Goal: Transaction & Acquisition: Purchase product/service

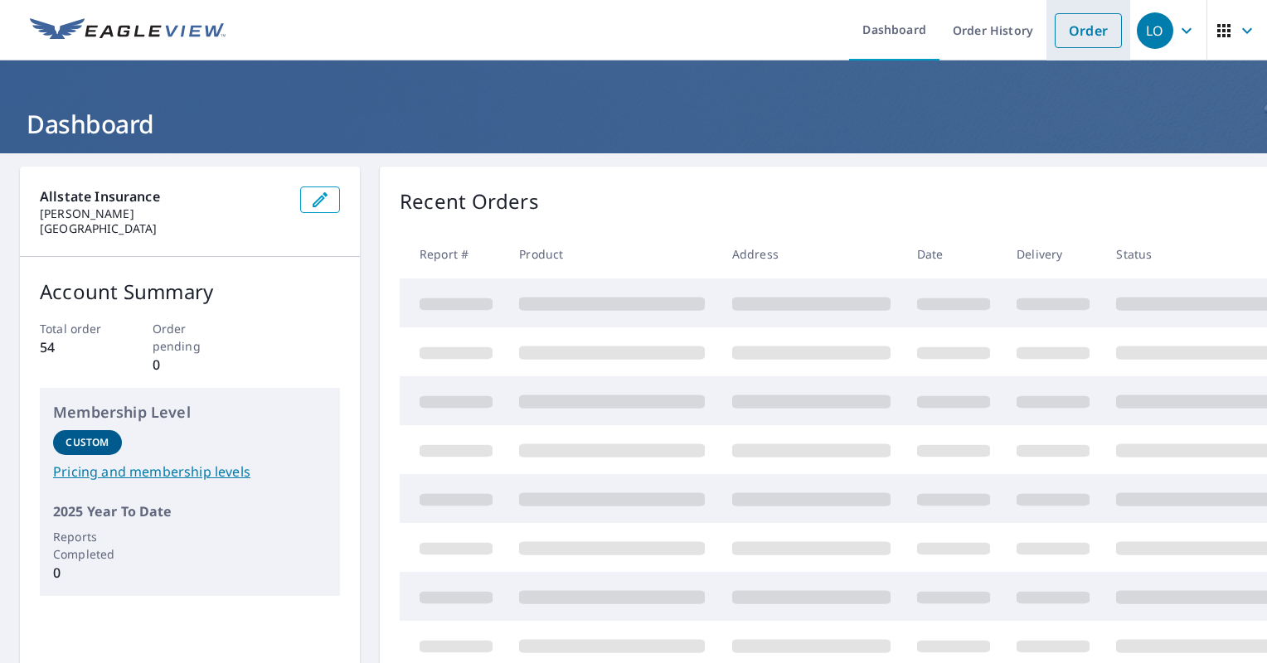
click at [1073, 35] on link "Order" at bounding box center [1088, 30] width 67 height 35
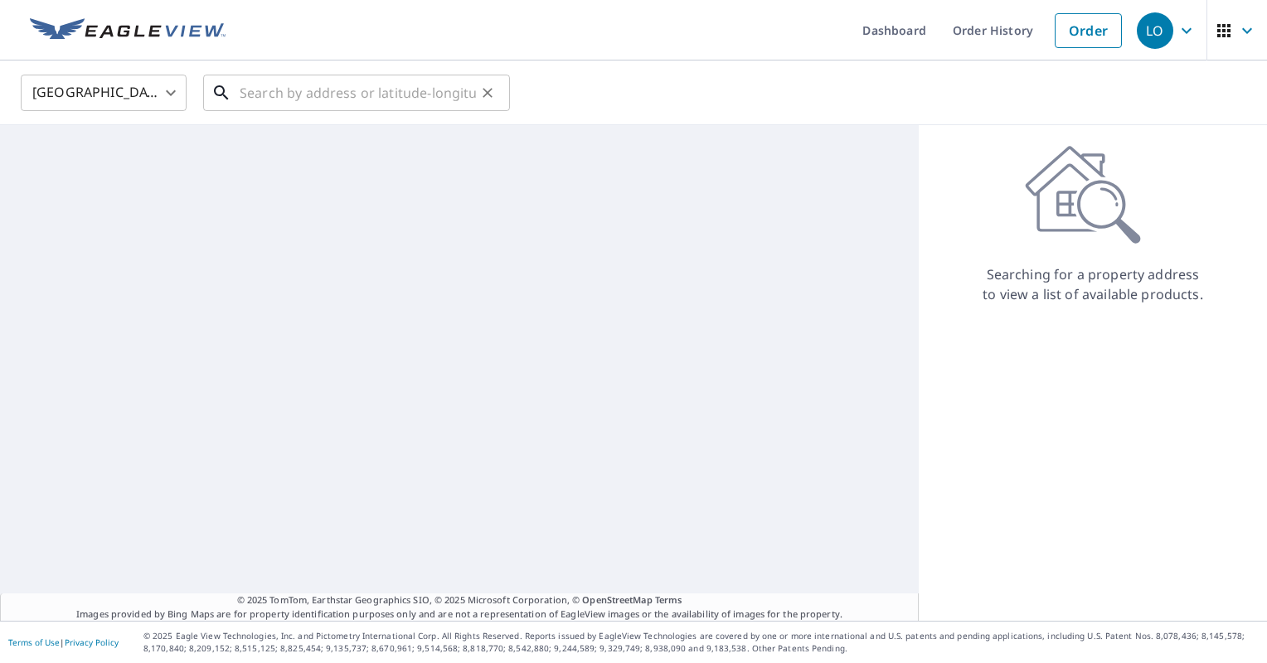
click at [401, 97] on input "text" at bounding box center [358, 93] width 236 height 46
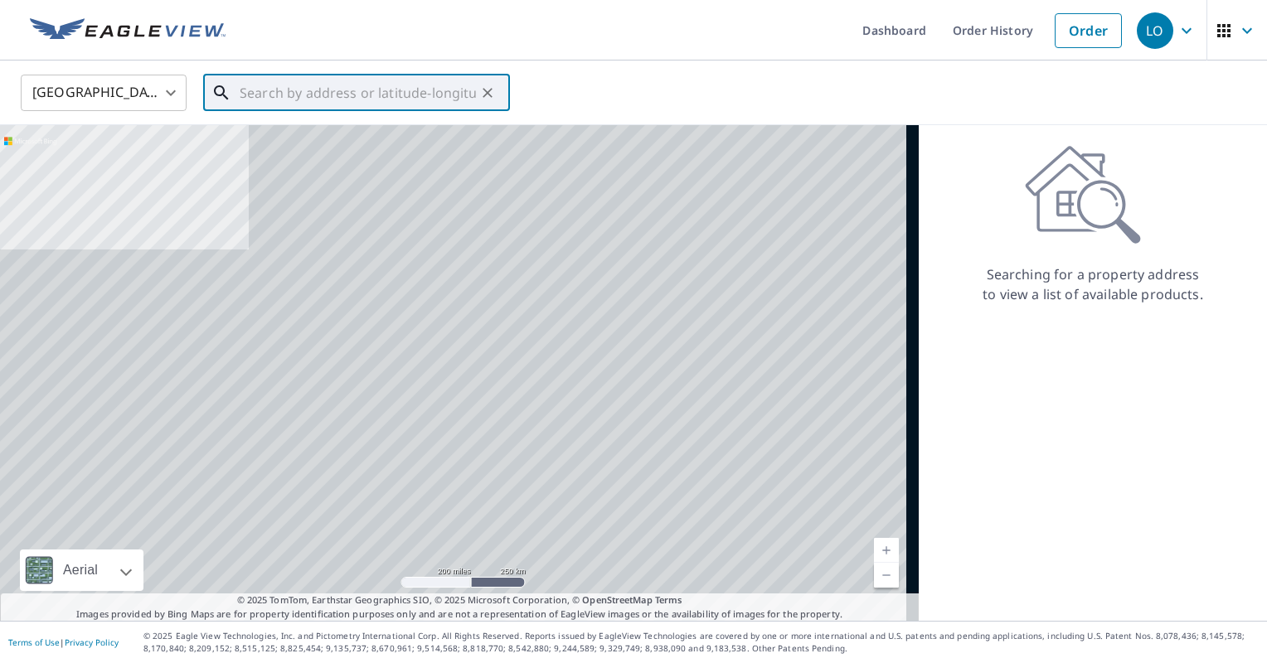
paste input "[STREET_ADDRESS][PERSON_NAME]"
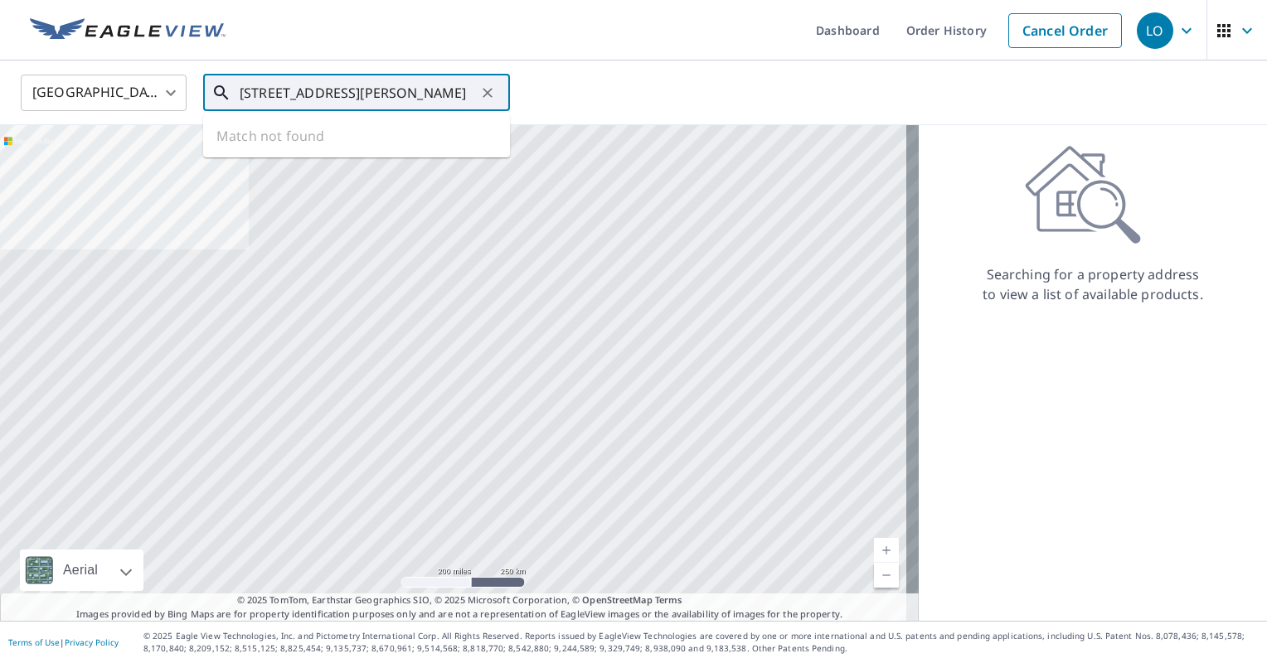
scroll to position [0, 35]
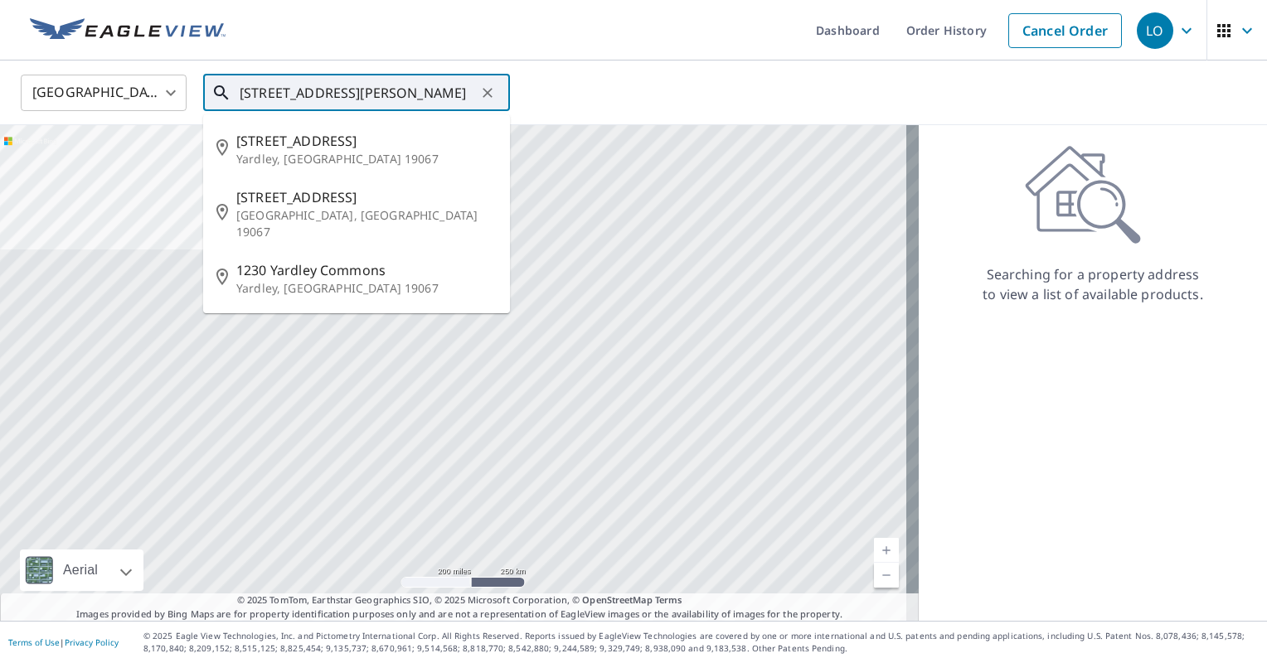
type input "[STREET_ADDRESS][PERSON_NAME]"
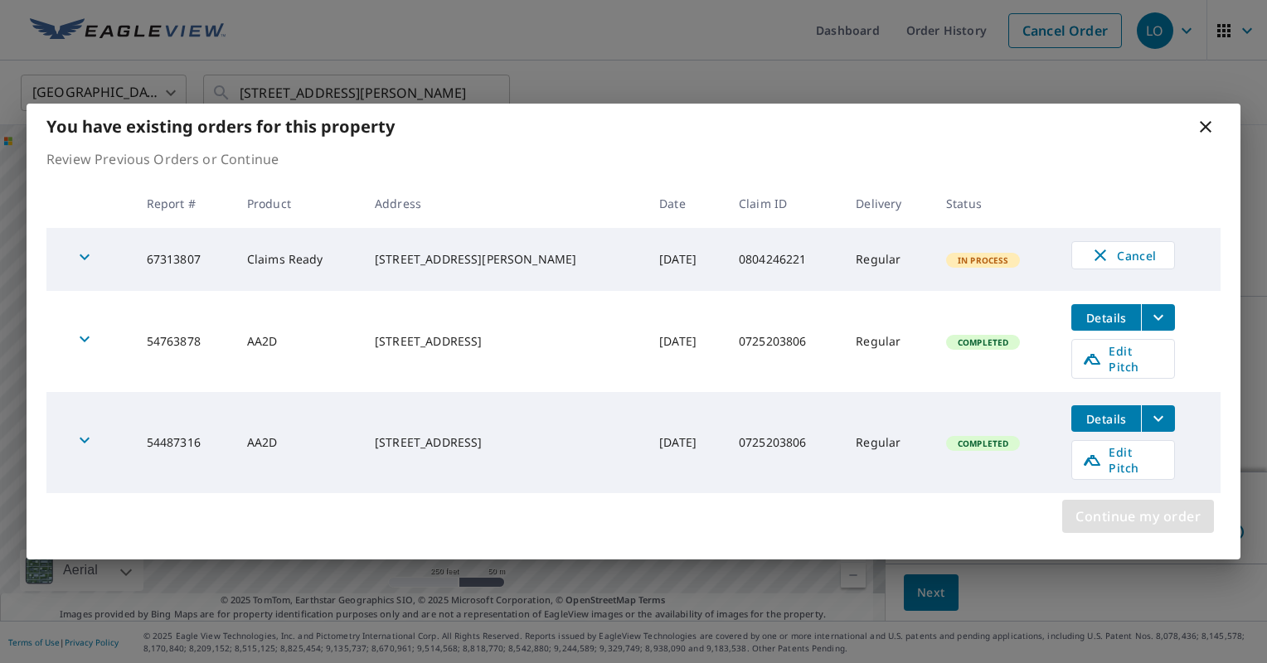
click at [1113, 513] on span "Continue my order" at bounding box center [1137, 516] width 125 height 23
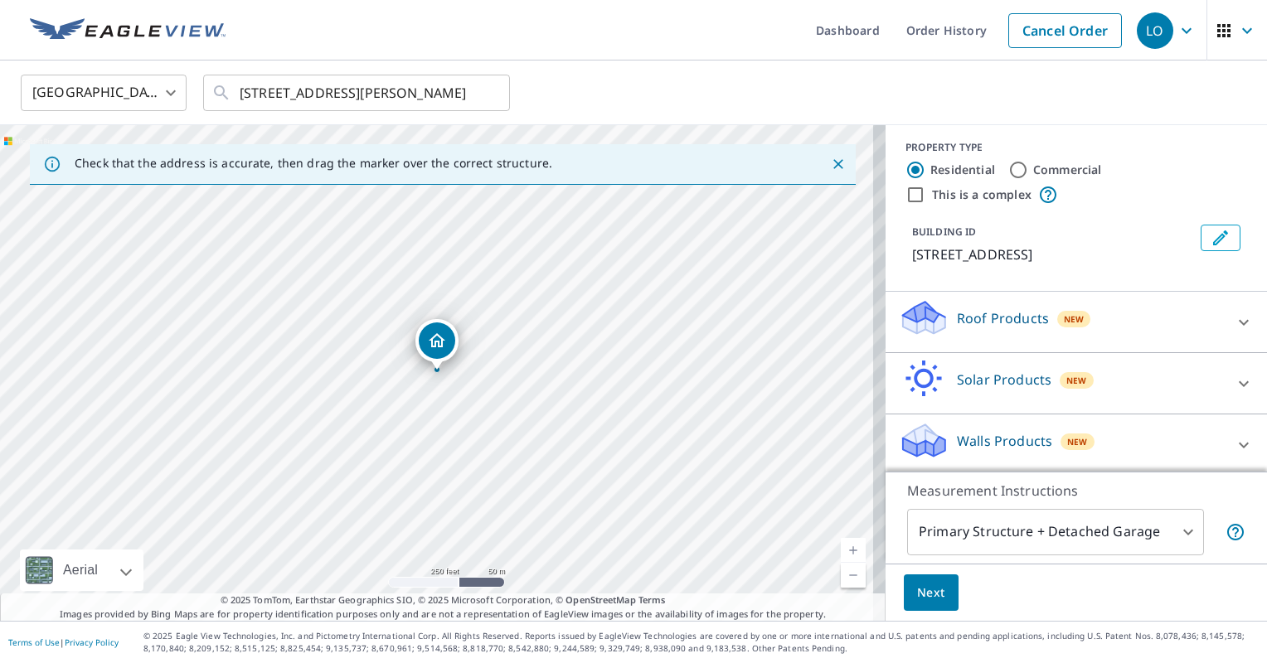
scroll to position [7, 0]
click at [1234, 439] on icon at bounding box center [1244, 443] width 20 height 20
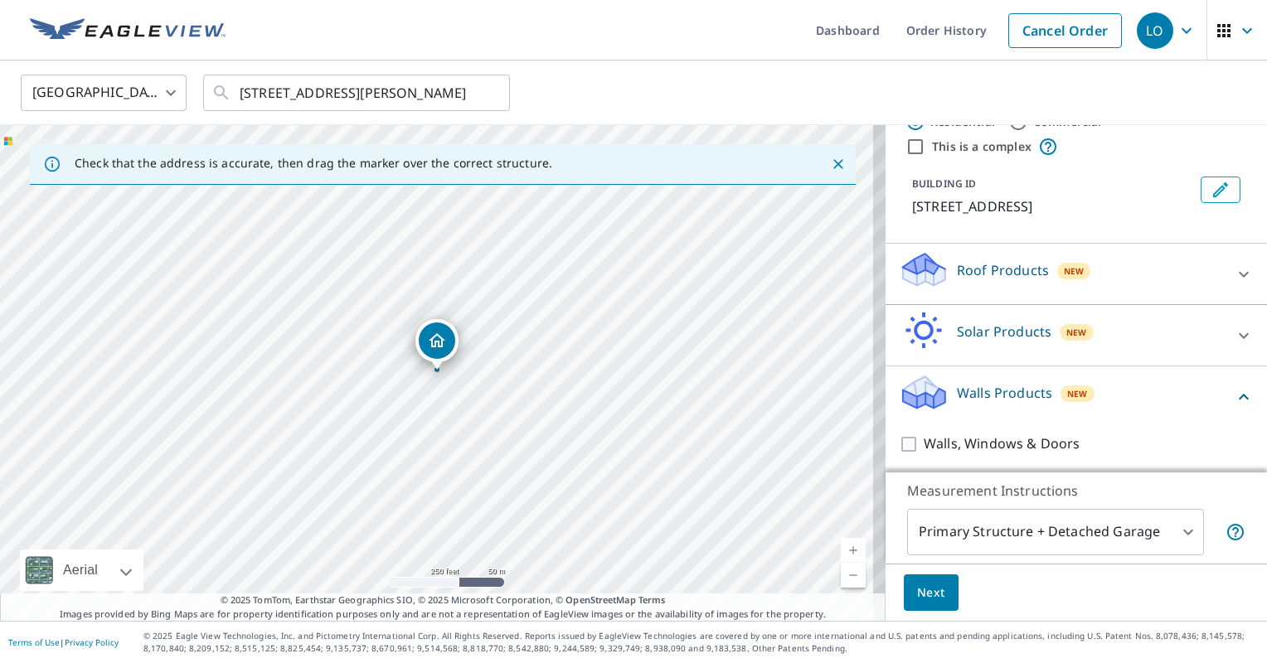
scroll to position [55, 0]
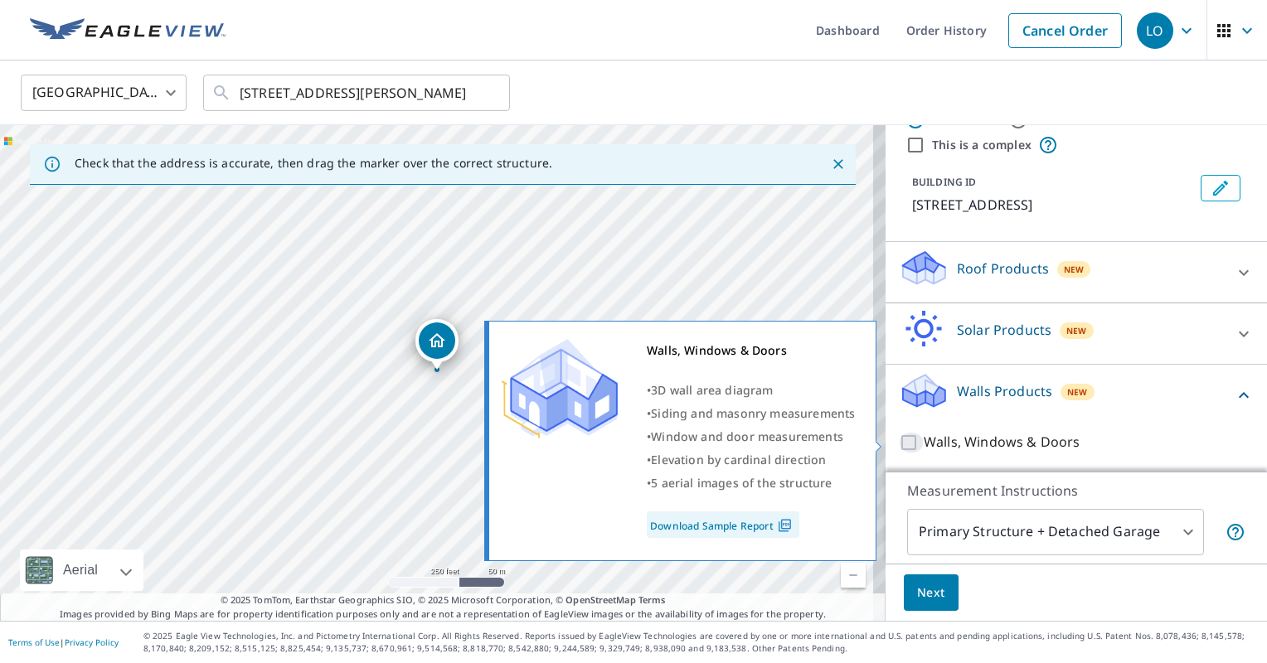
click at [899, 437] on input "Walls, Windows & Doors" at bounding box center [911, 443] width 25 height 20
checkbox input "true"
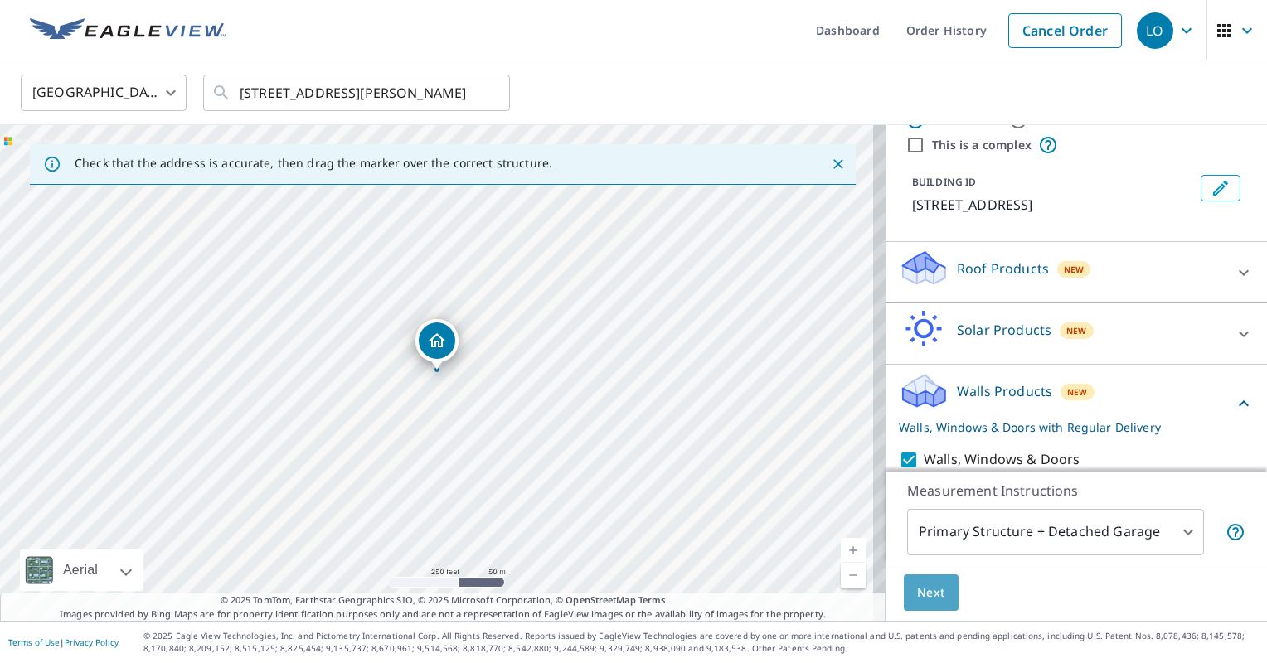
click at [920, 584] on span "Next" at bounding box center [931, 593] width 28 height 21
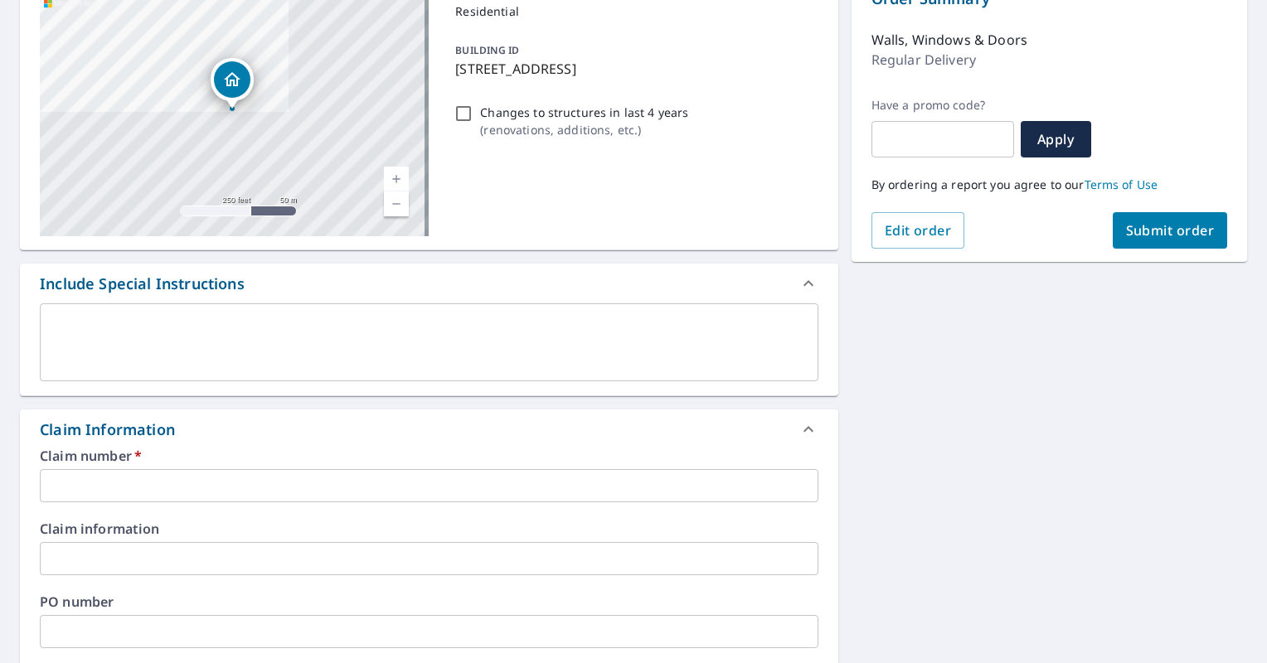
scroll to position [249, 0]
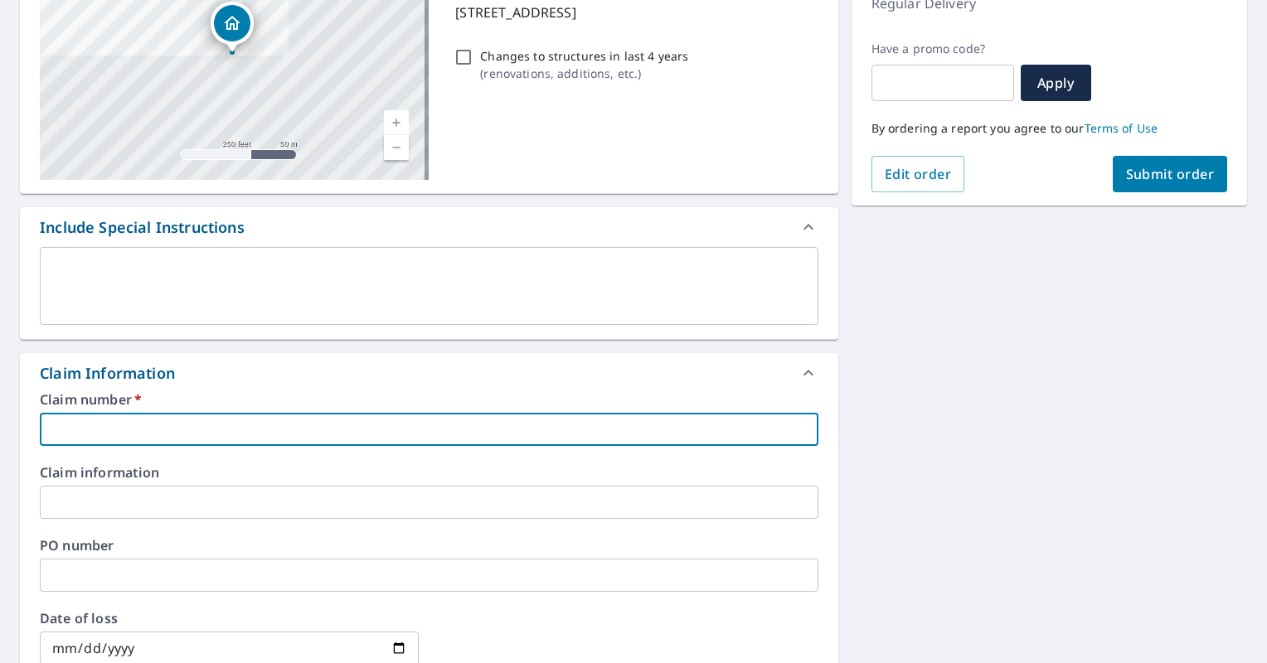
click at [66, 426] on input "text" at bounding box center [429, 429] width 779 height 33
paste input "0804246221"
type input "0804246221"
click at [1140, 177] on span "Submit order" at bounding box center [1170, 174] width 89 height 18
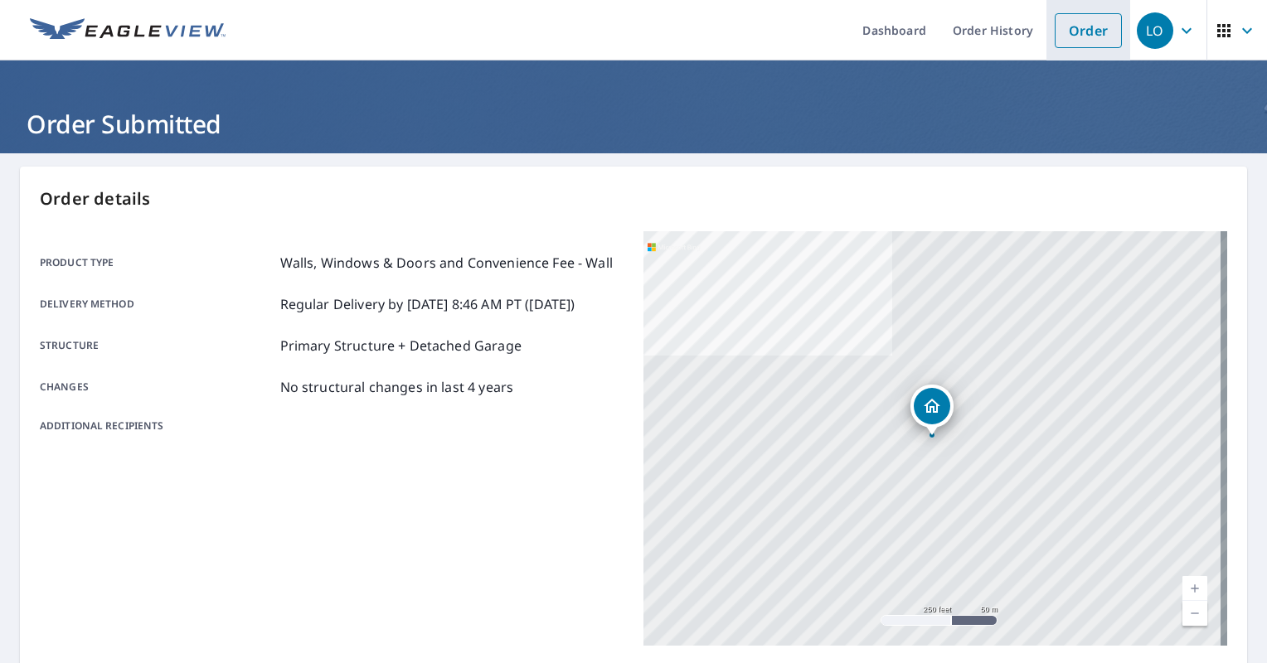
click at [1084, 34] on link "Order" at bounding box center [1088, 30] width 67 height 35
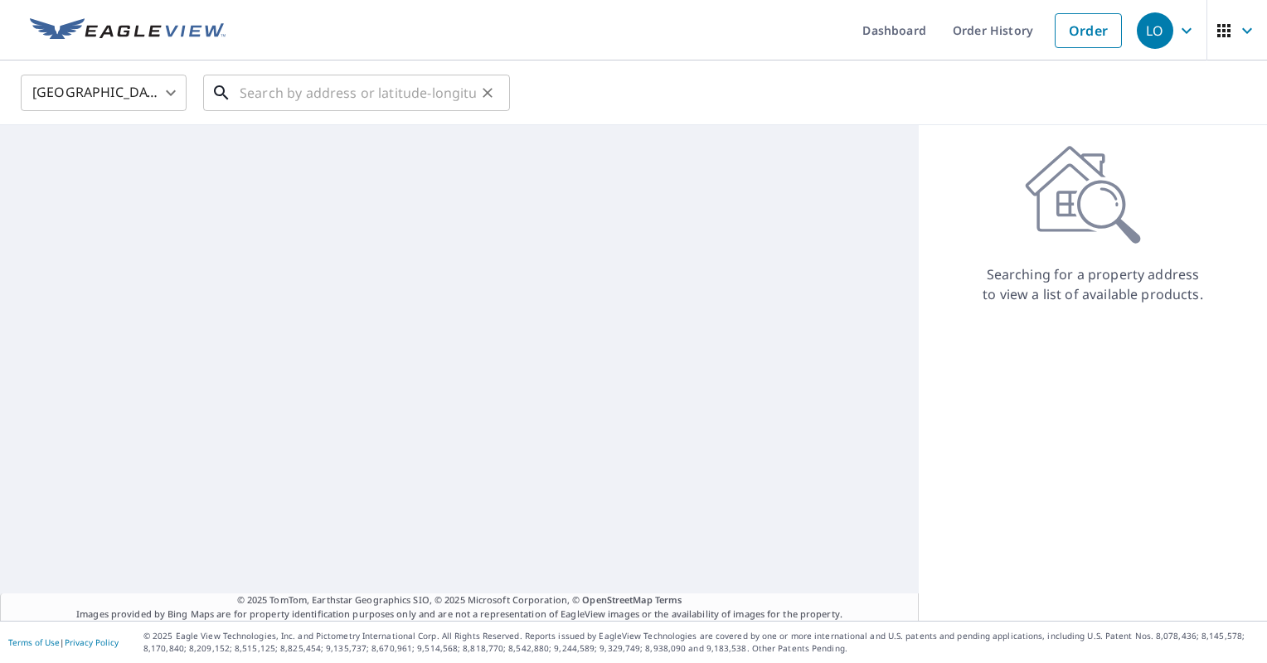
click at [342, 93] on input "text" at bounding box center [358, 93] width 236 height 46
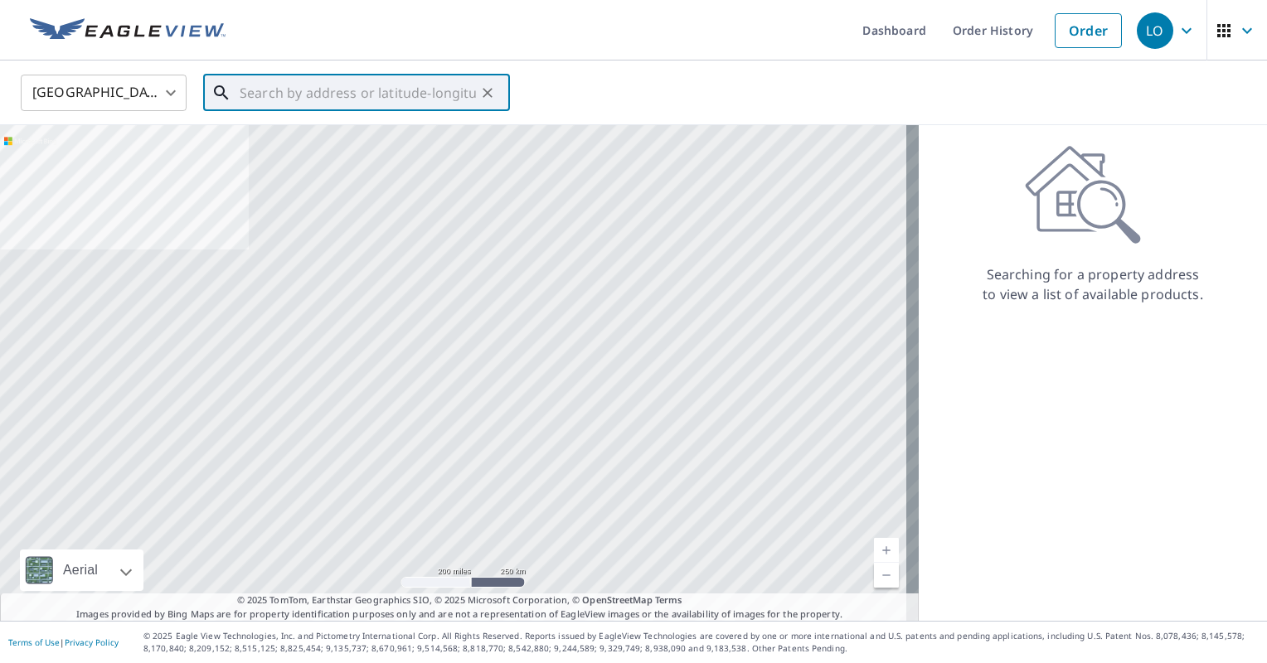
paste input "[STREET_ADDRESS][PERSON_NAME]"
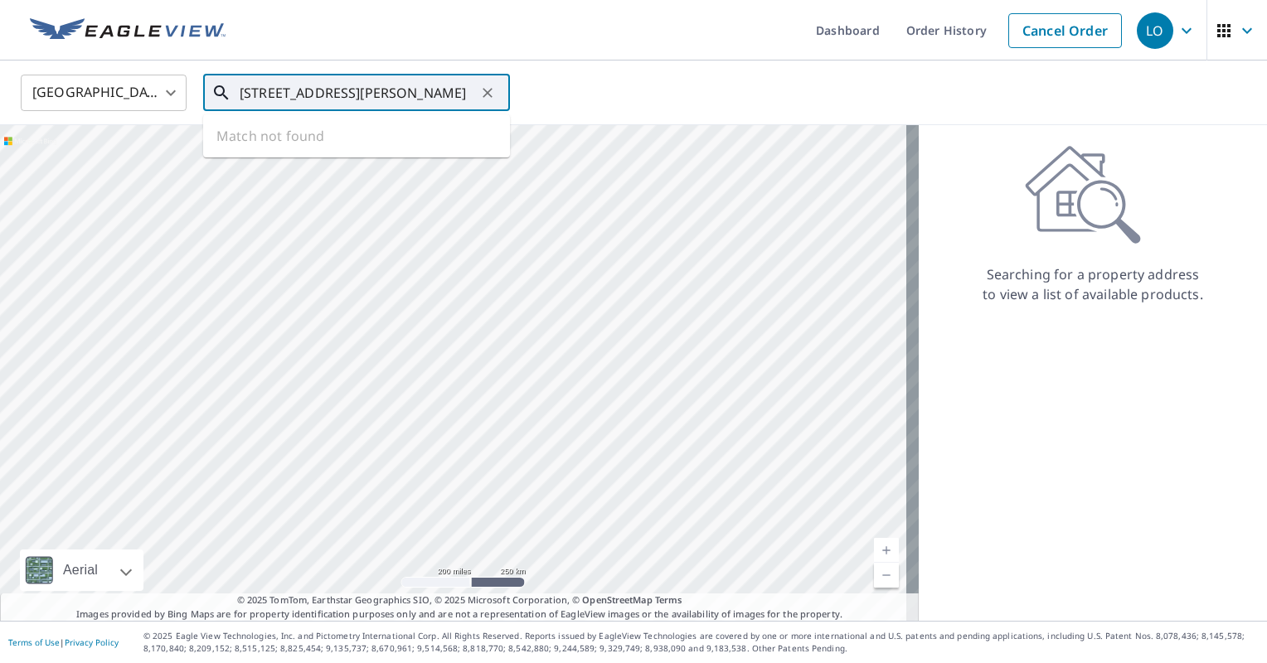
scroll to position [0, 74]
type input "[STREET_ADDRESS][PERSON_NAME]"
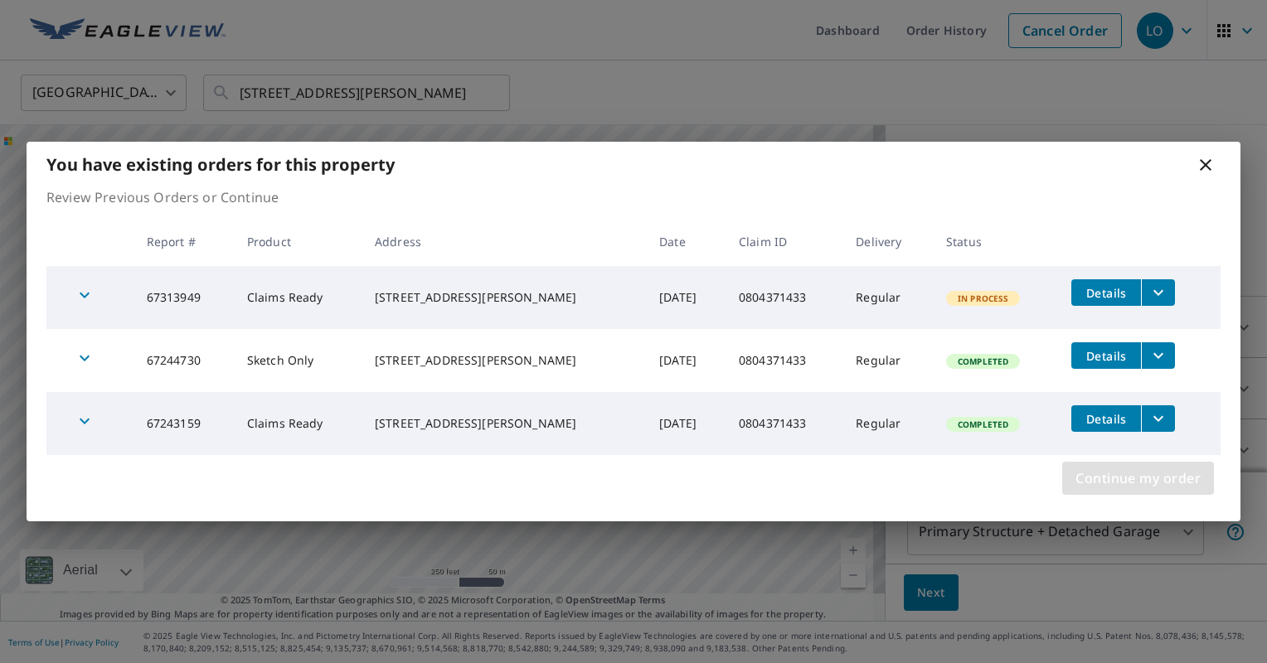
click at [1123, 481] on span "Continue my order" at bounding box center [1137, 478] width 125 height 23
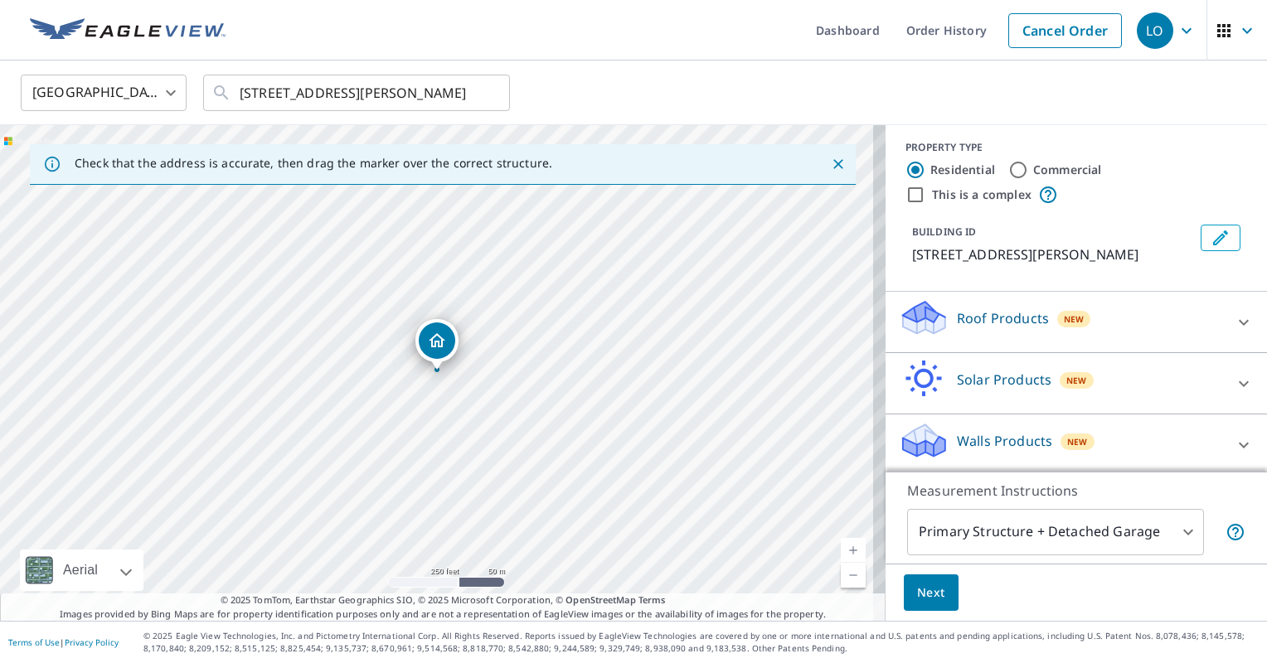
scroll to position [7, 0]
click at [1234, 439] on icon at bounding box center [1244, 443] width 20 height 20
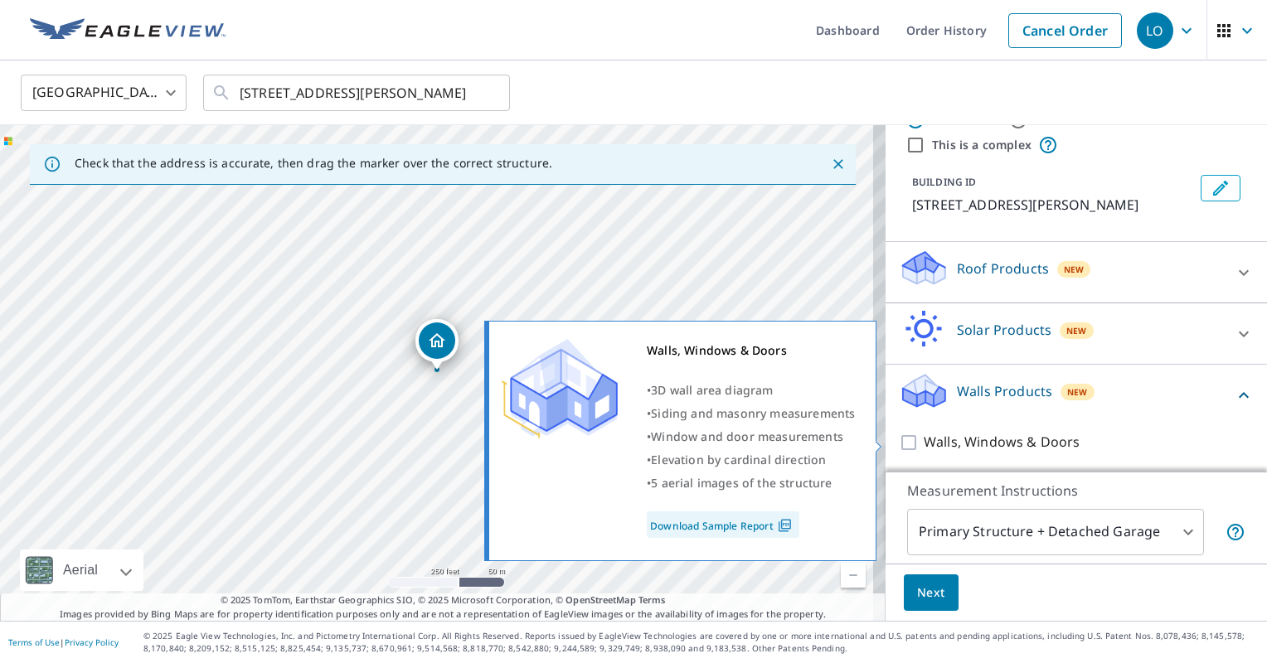
click at [899, 441] on input "Walls, Windows & Doors" at bounding box center [911, 443] width 25 height 20
checkbox input "true"
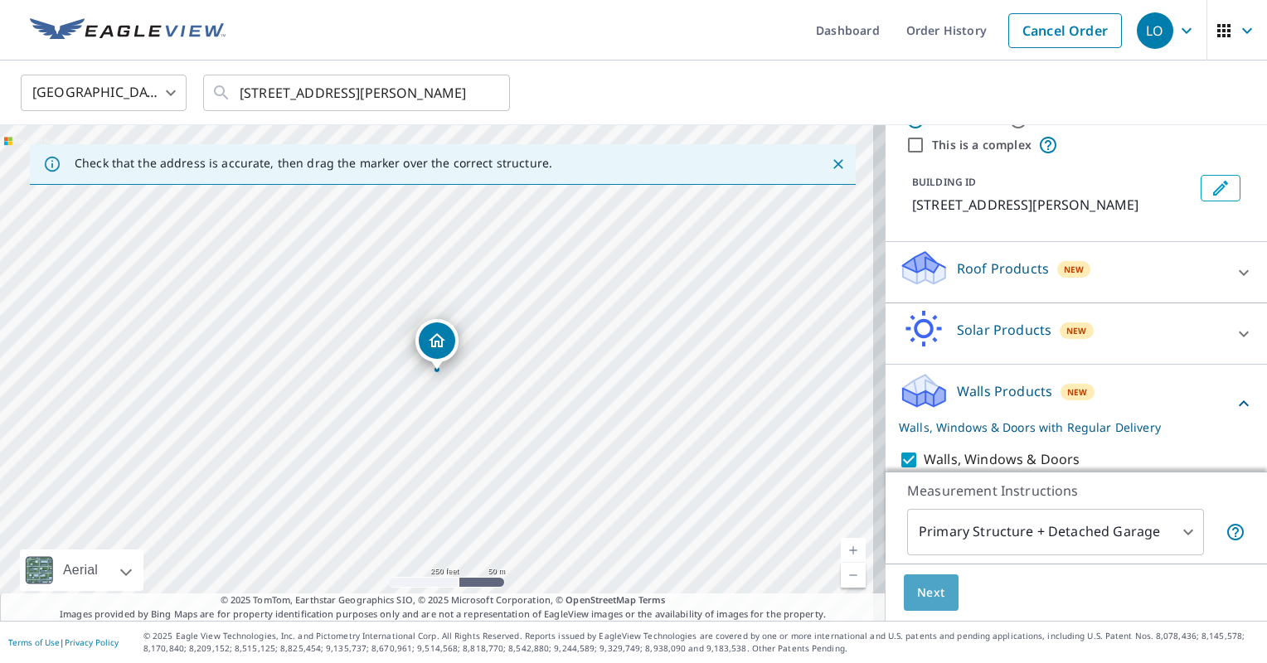
click at [917, 590] on span "Next" at bounding box center [931, 593] width 28 height 21
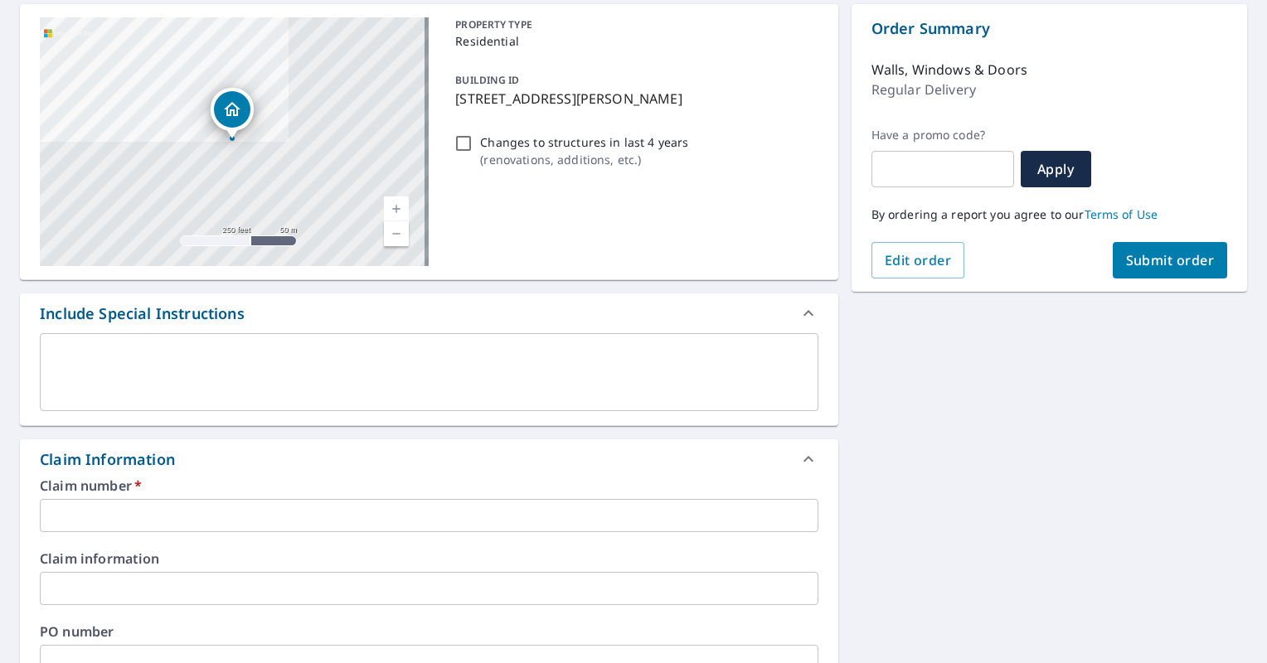
scroll to position [166, 0]
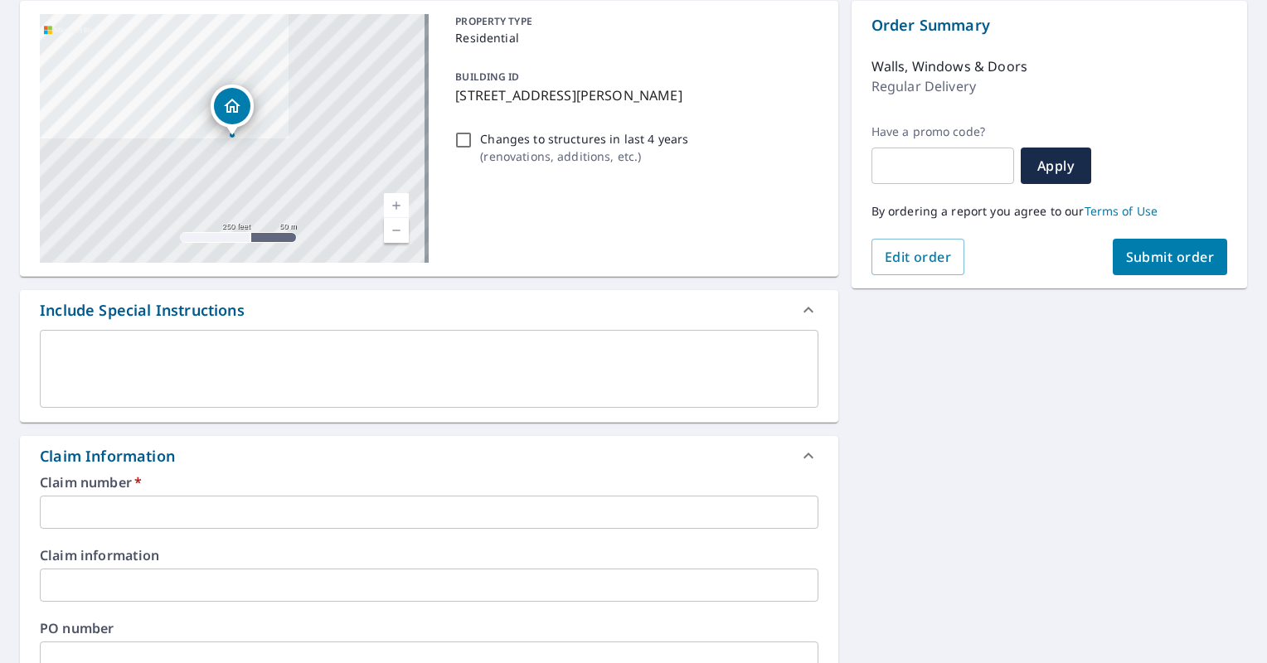
click at [99, 501] on input "text" at bounding box center [429, 512] width 779 height 33
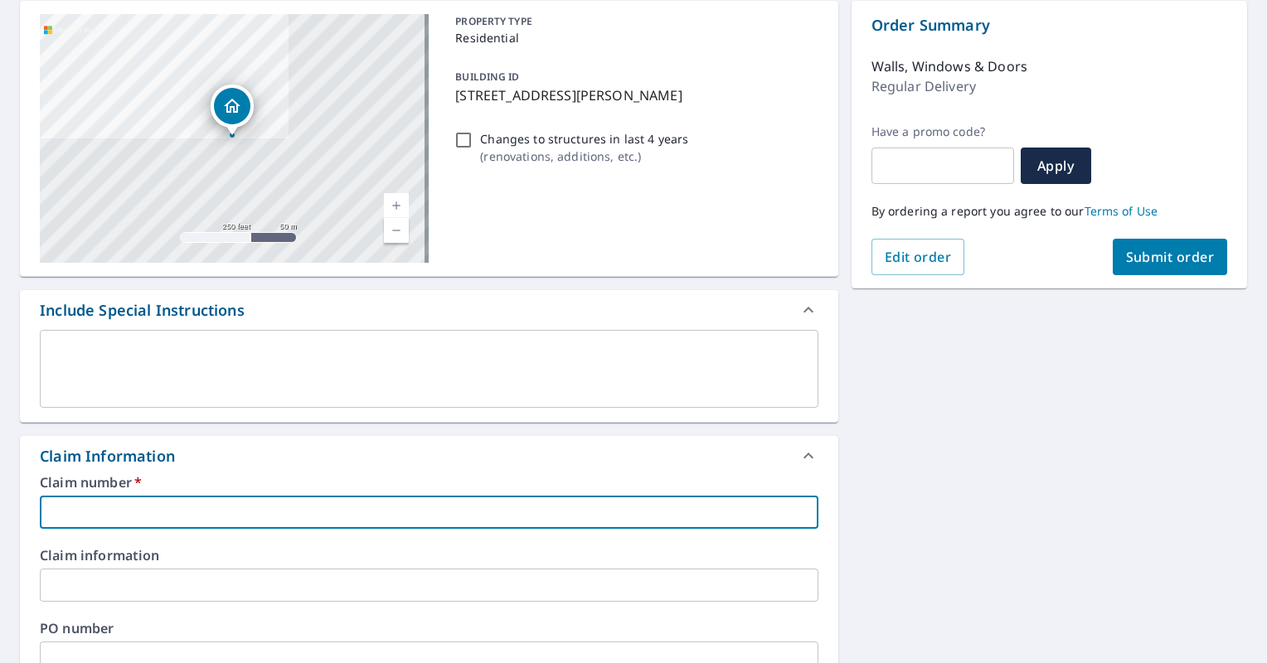
paste input "0804371433"
type input "0804371433"
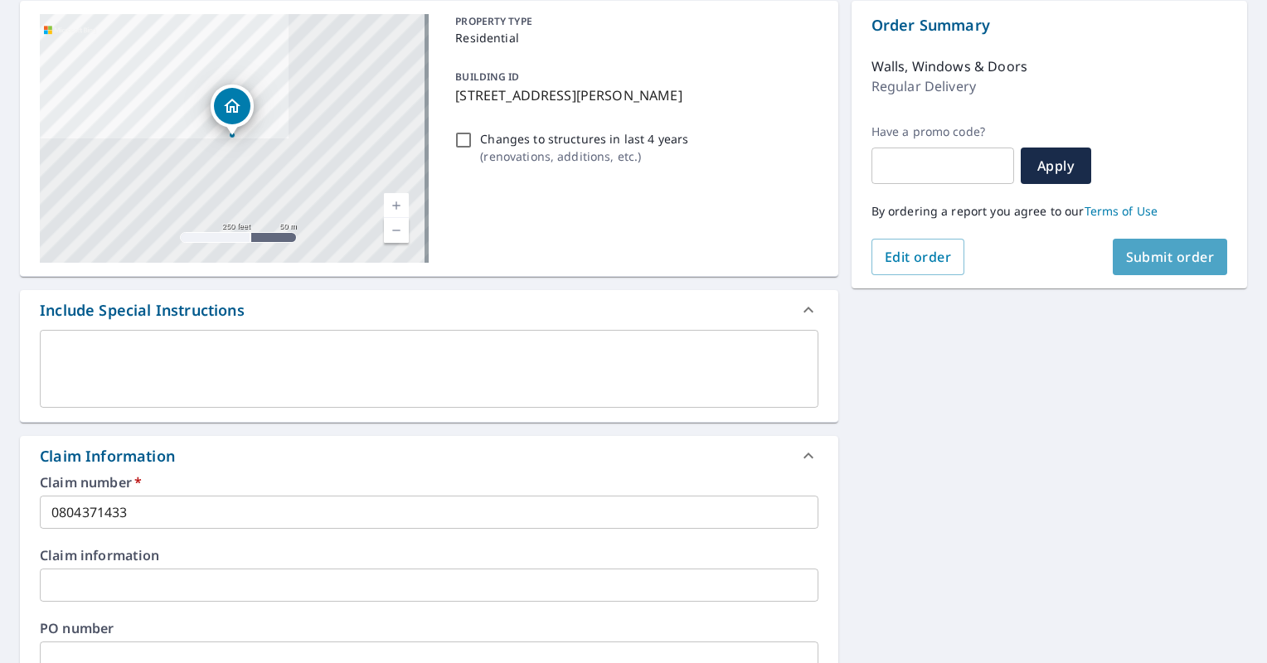
click at [1146, 260] on span "Submit order" at bounding box center [1170, 257] width 89 height 18
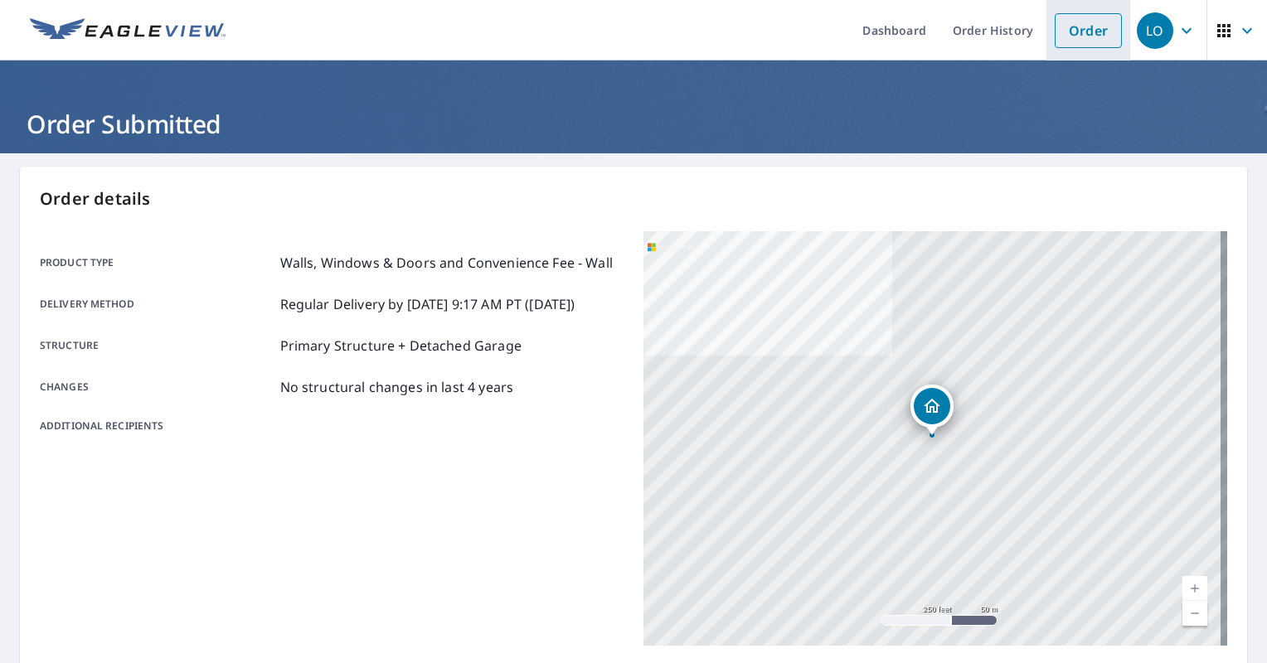
click at [1069, 32] on link "Order" at bounding box center [1088, 30] width 67 height 35
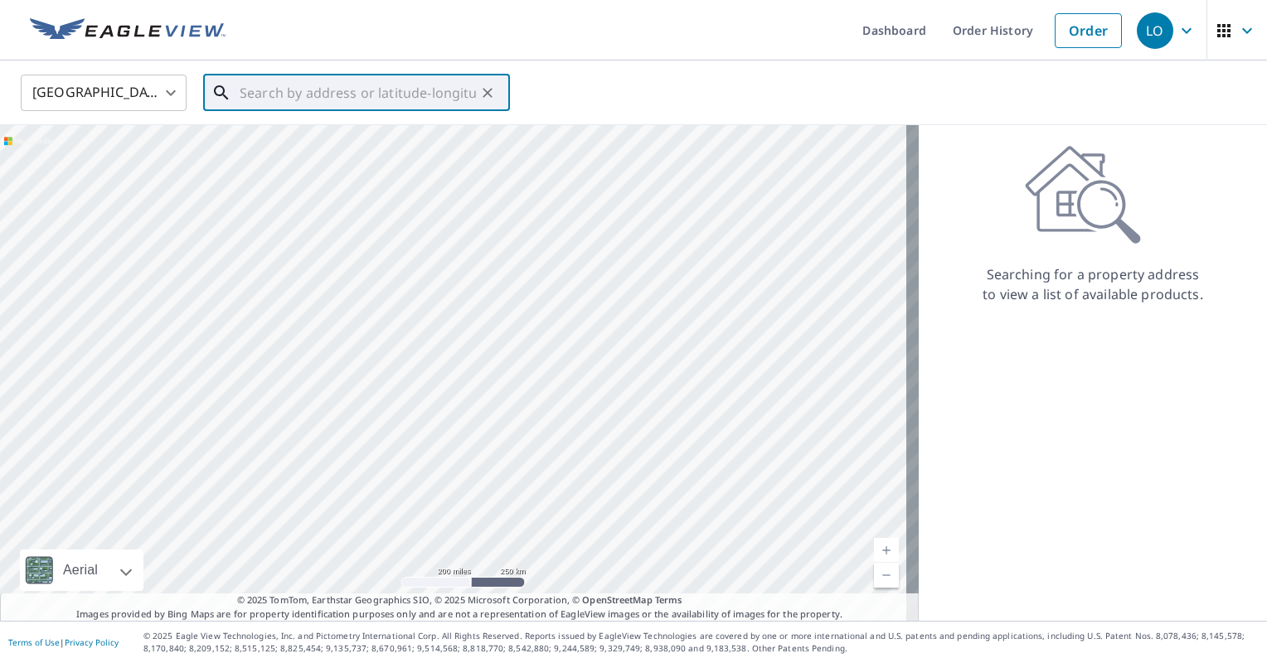
click at [313, 95] on input "text" at bounding box center [358, 93] width 236 height 46
paste input "[STREET_ADDRESS][PERSON_NAME]"
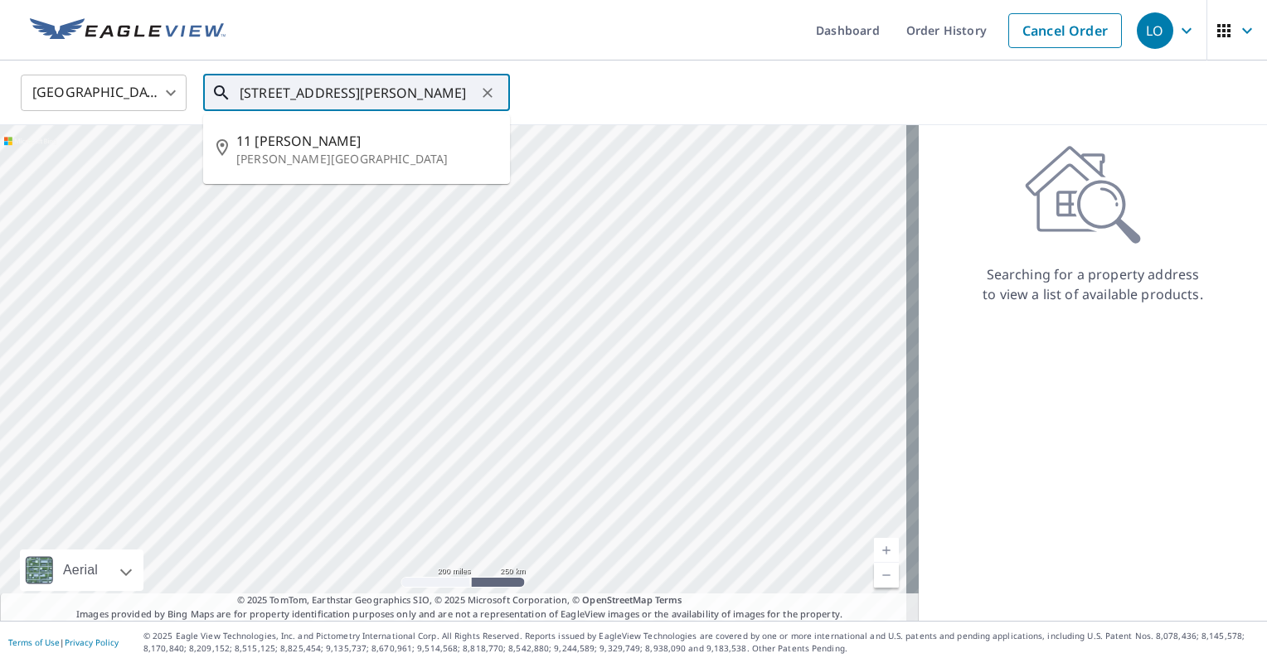
type input "[STREET_ADDRESS][PERSON_NAME]"
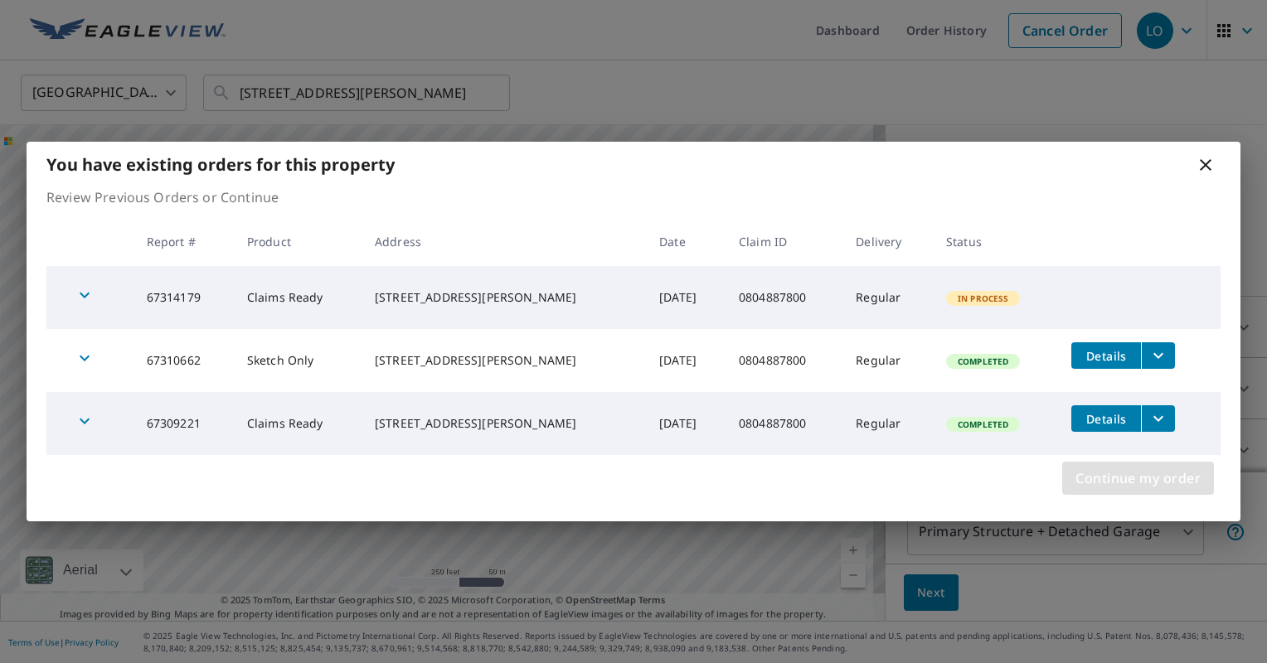
click at [1109, 481] on span "Continue my order" at bounding box center [1137, 478] width 125 height 23
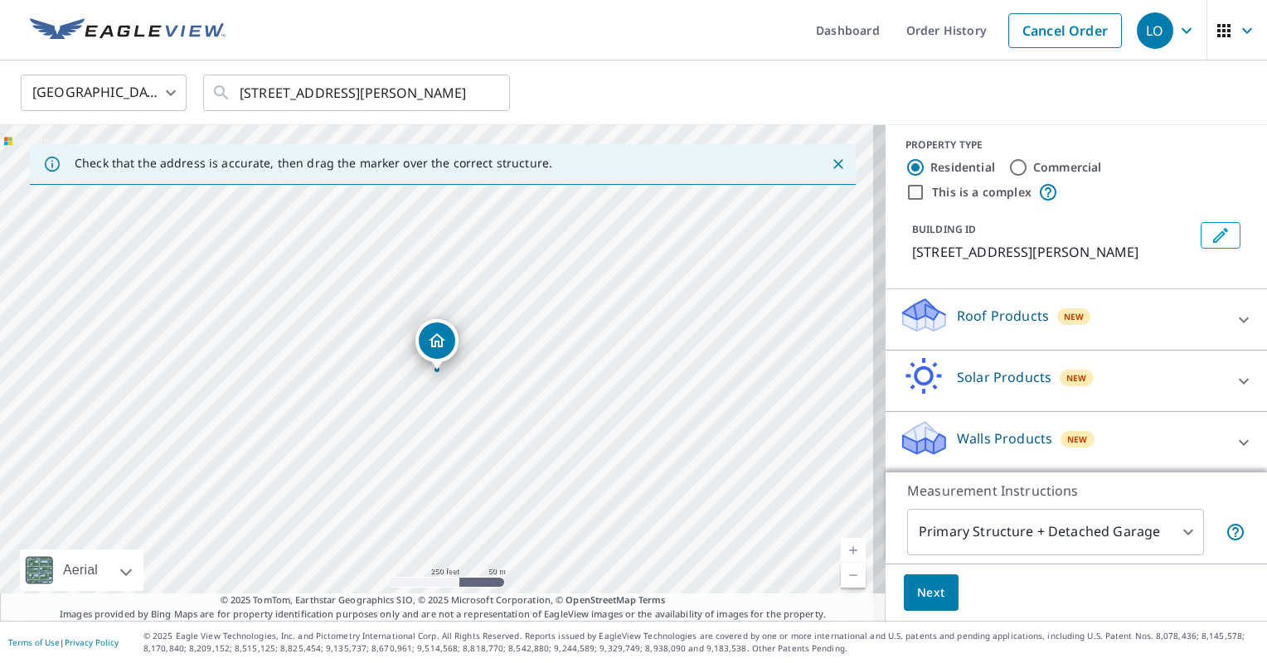
scroll to position [7, 0]
click at [1234, 442] on icon at bounding box center [1244, 443] width 20 height 20
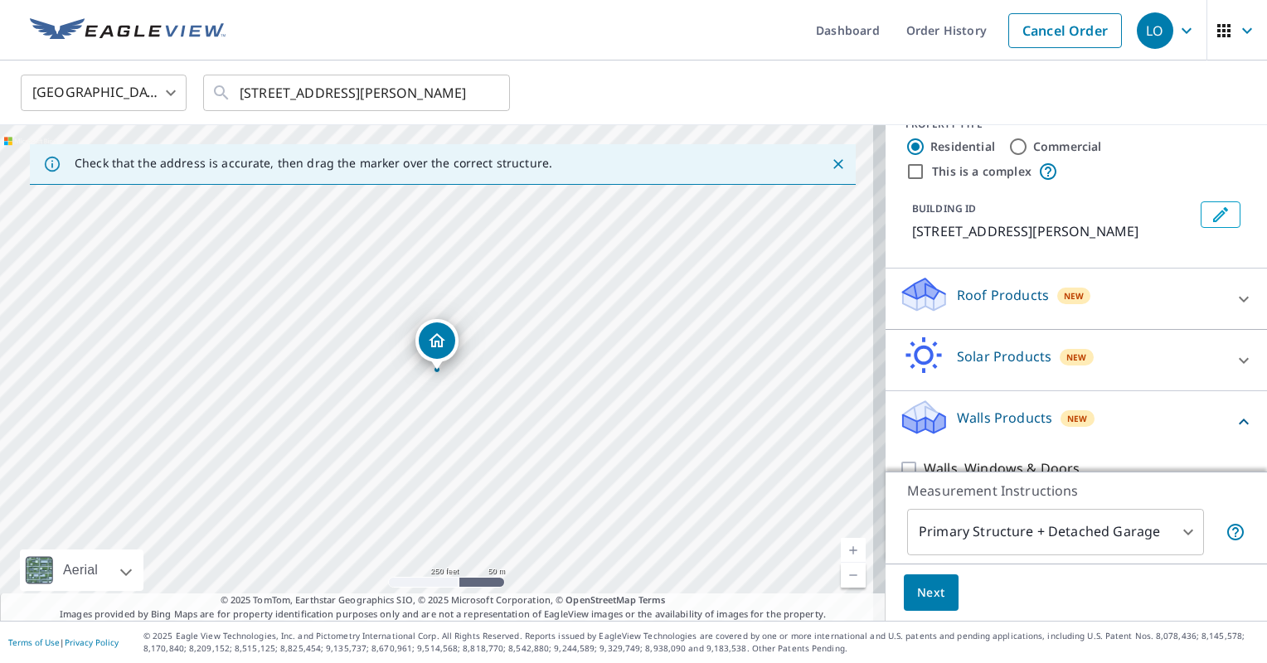
scroll to position [55, 0]
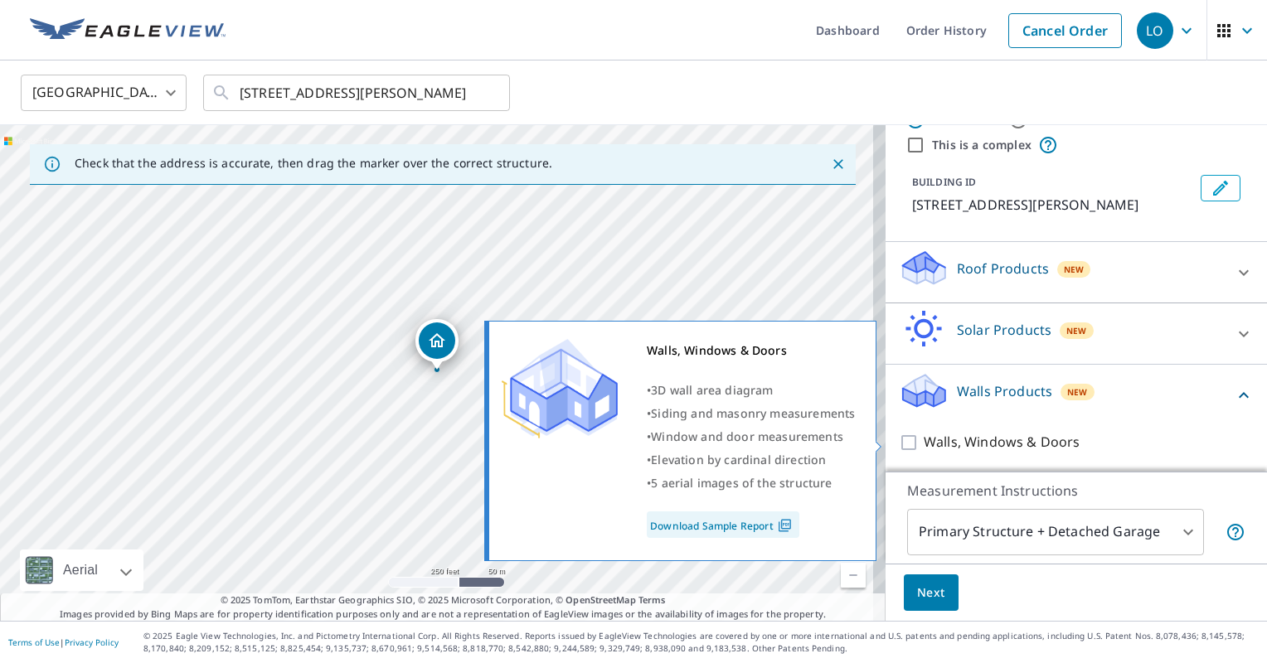
click at [899, 439] on input "Walls, Windows & Doors" at bounding box center [911, 443] width 25 height 20
checkbox input "true"
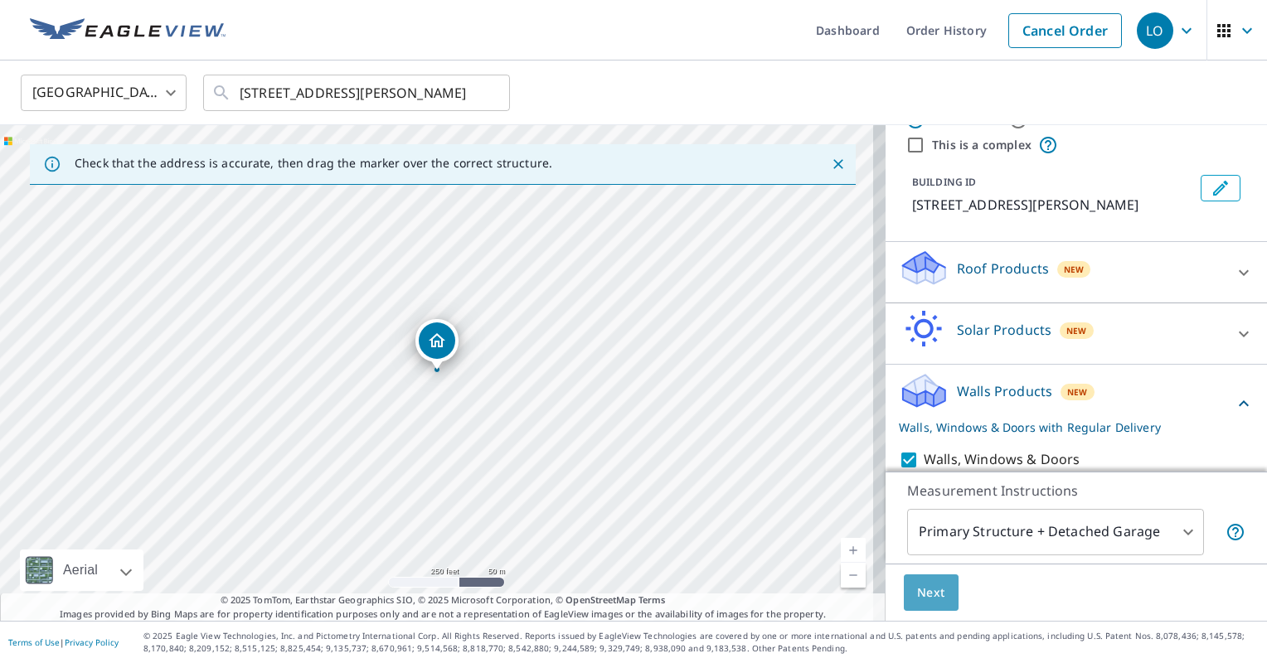
click at [923, 585] on span "Next" at bounding box center [931, 593] width 28 height 21
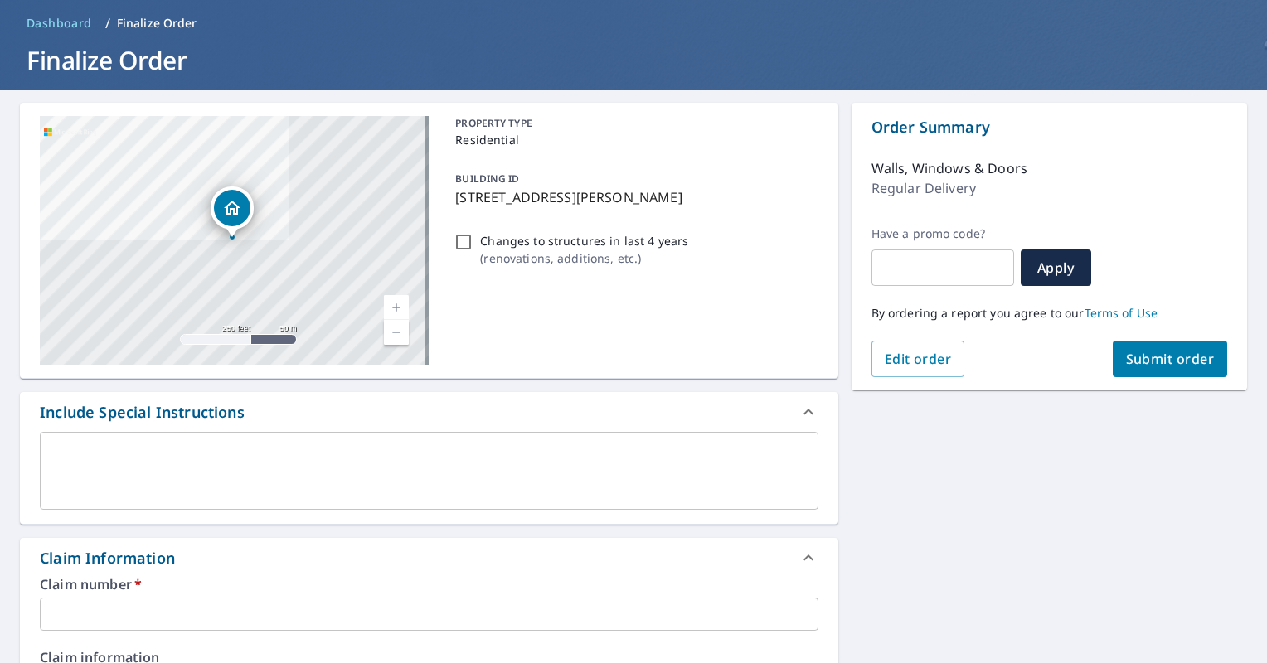
scroll to position [166, 0]
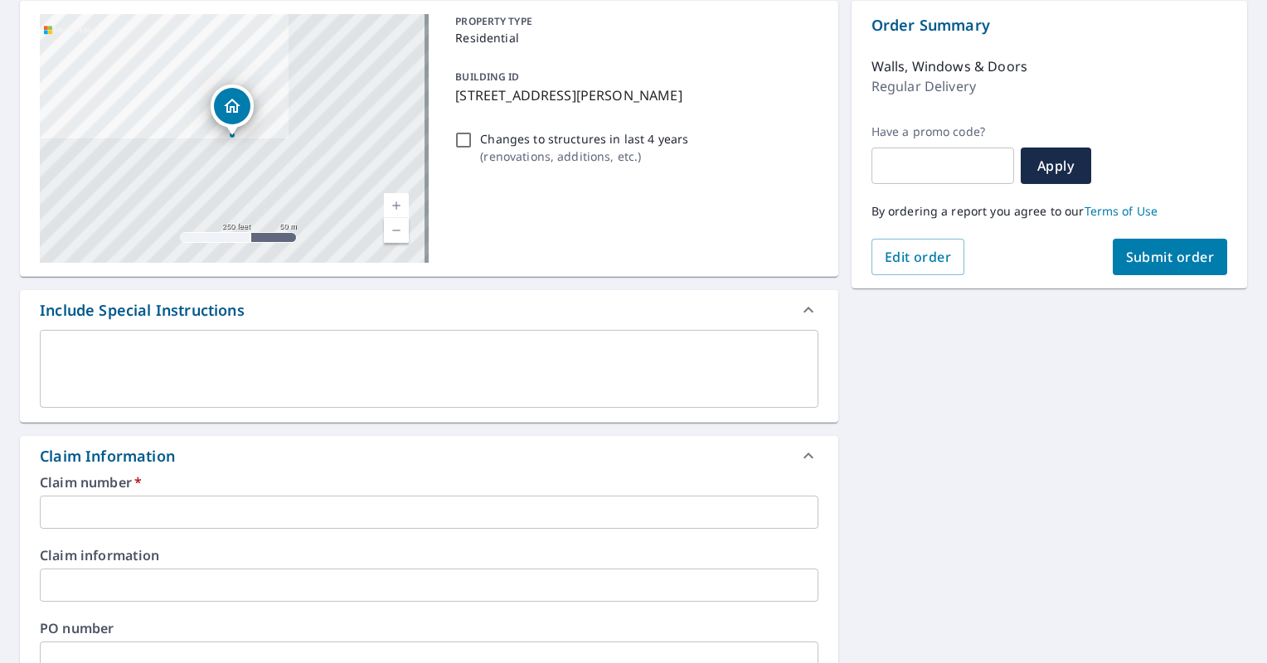
click at [76, 510] on input "text" at bounding box center [429, 512] width 779 height 33
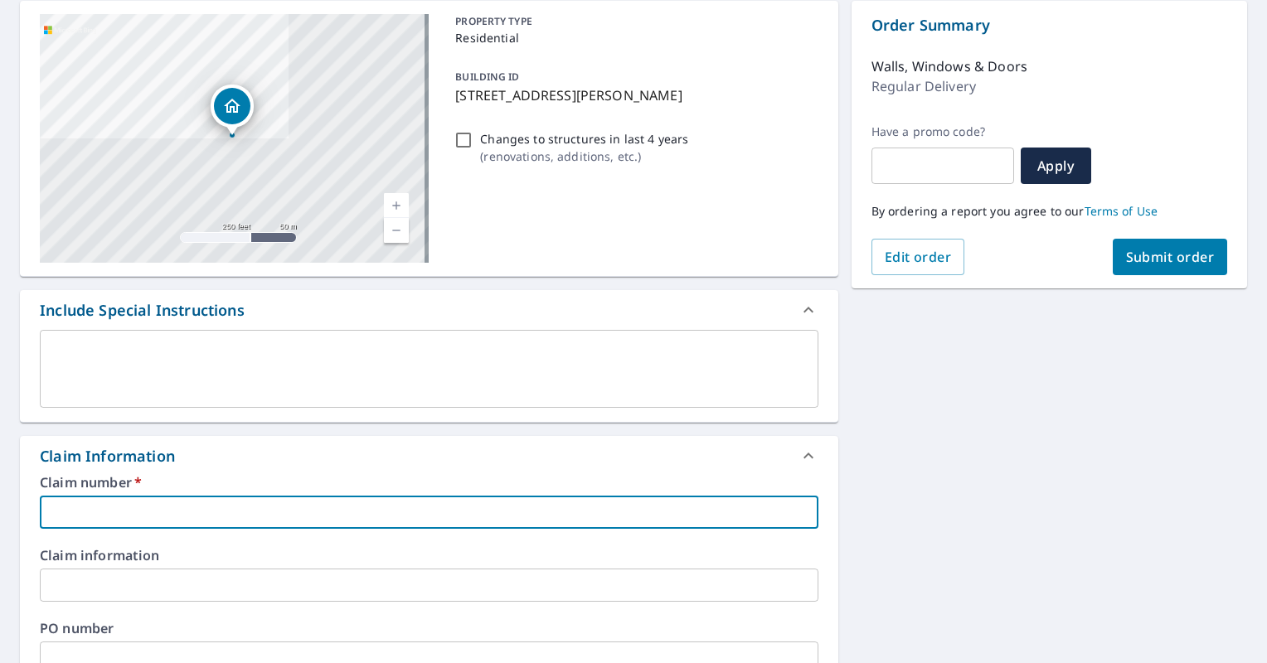
paste input "0804887800"
type input "0804887800"
click at [1137, 264] on span "Submit order" at bounding box center [1170, 257] width 89 height 18
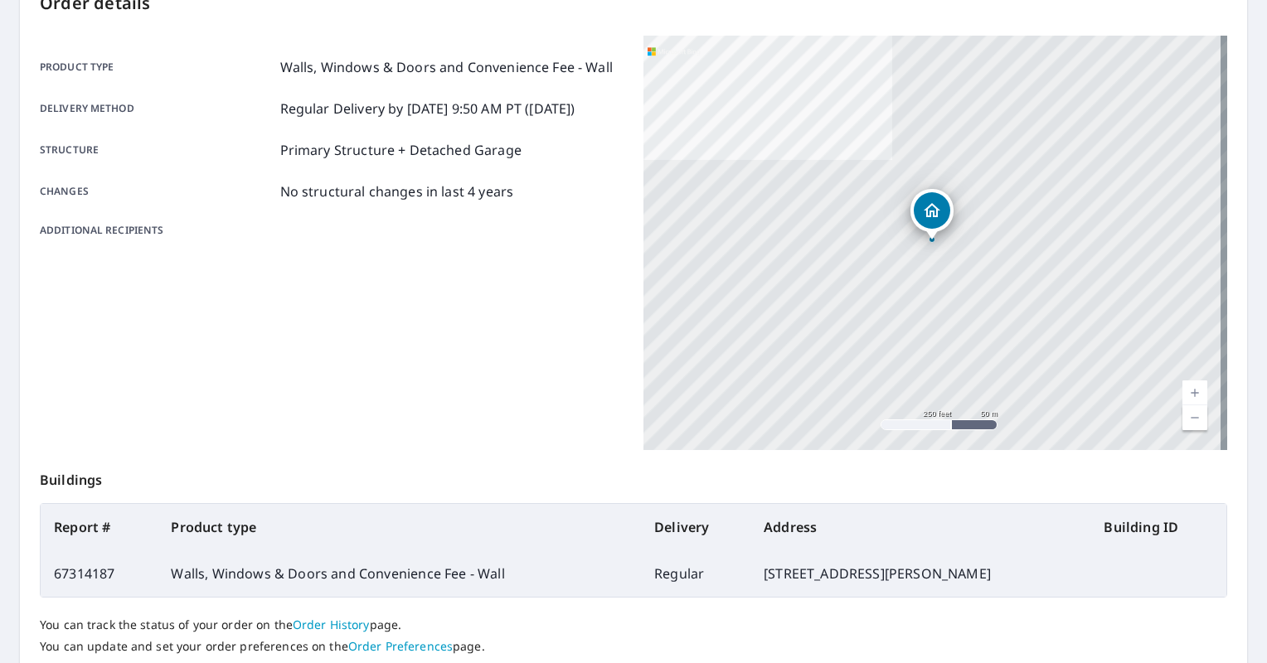
scroll to position [249, 0]
